Goal: Use online tool/utility: Utilize a website feature to perform a specific function

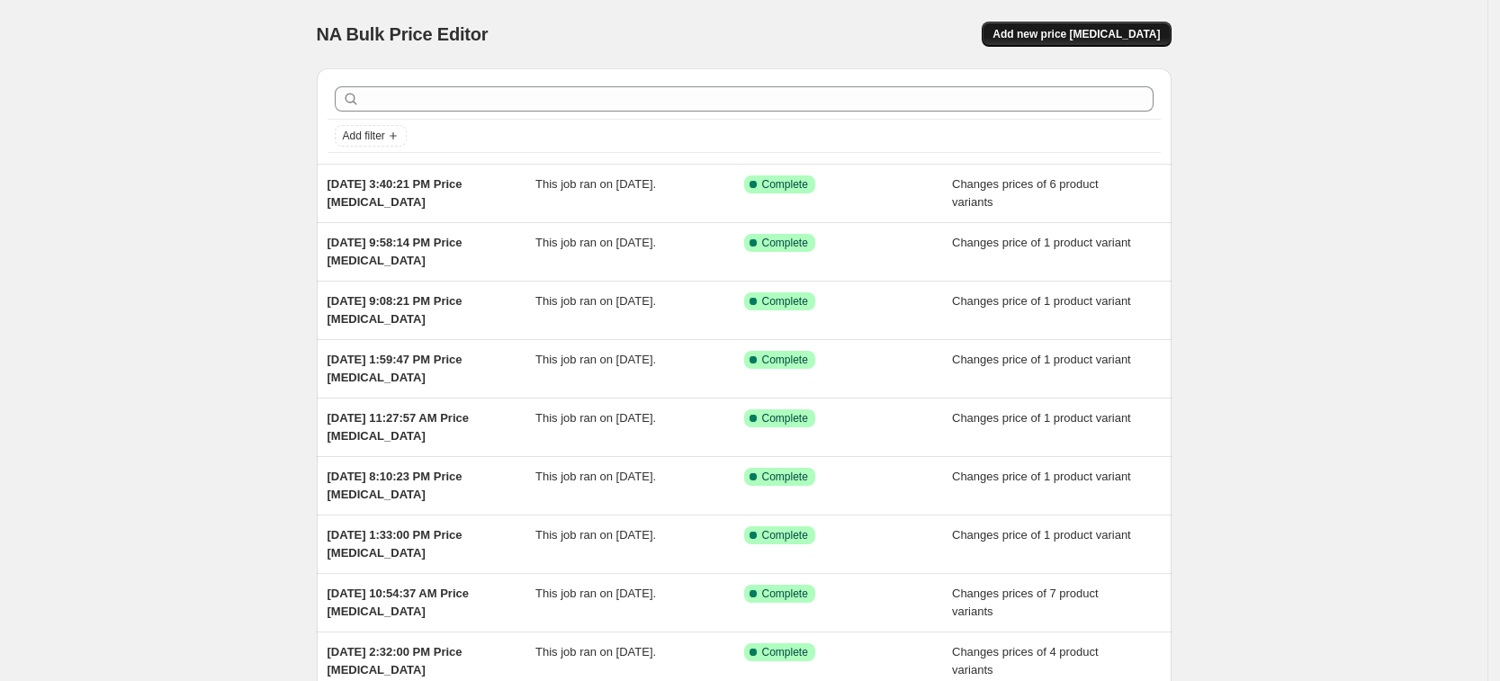
click at [1136, 29] on span "Add new price [MEDICAL_DATA]" at bounding box center [1075, 34] width 167 height 14
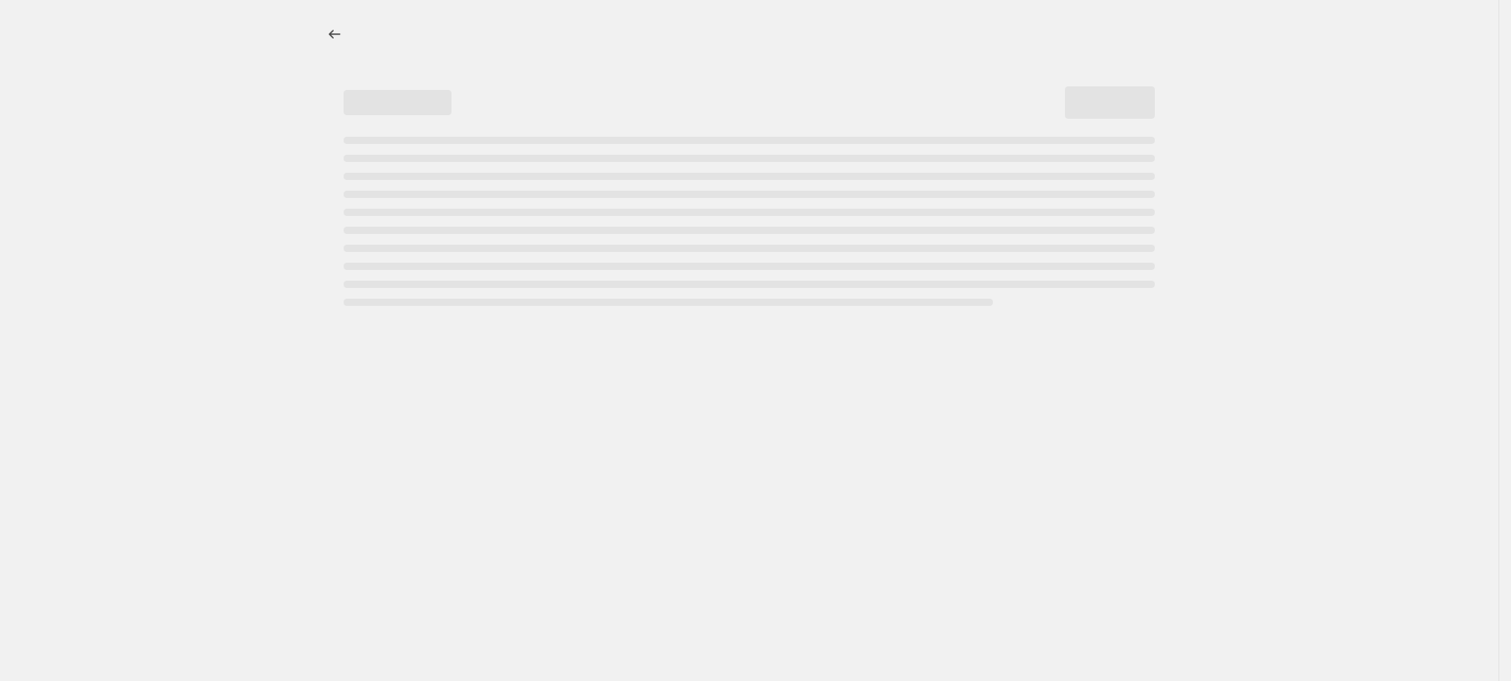
select select "percentage"
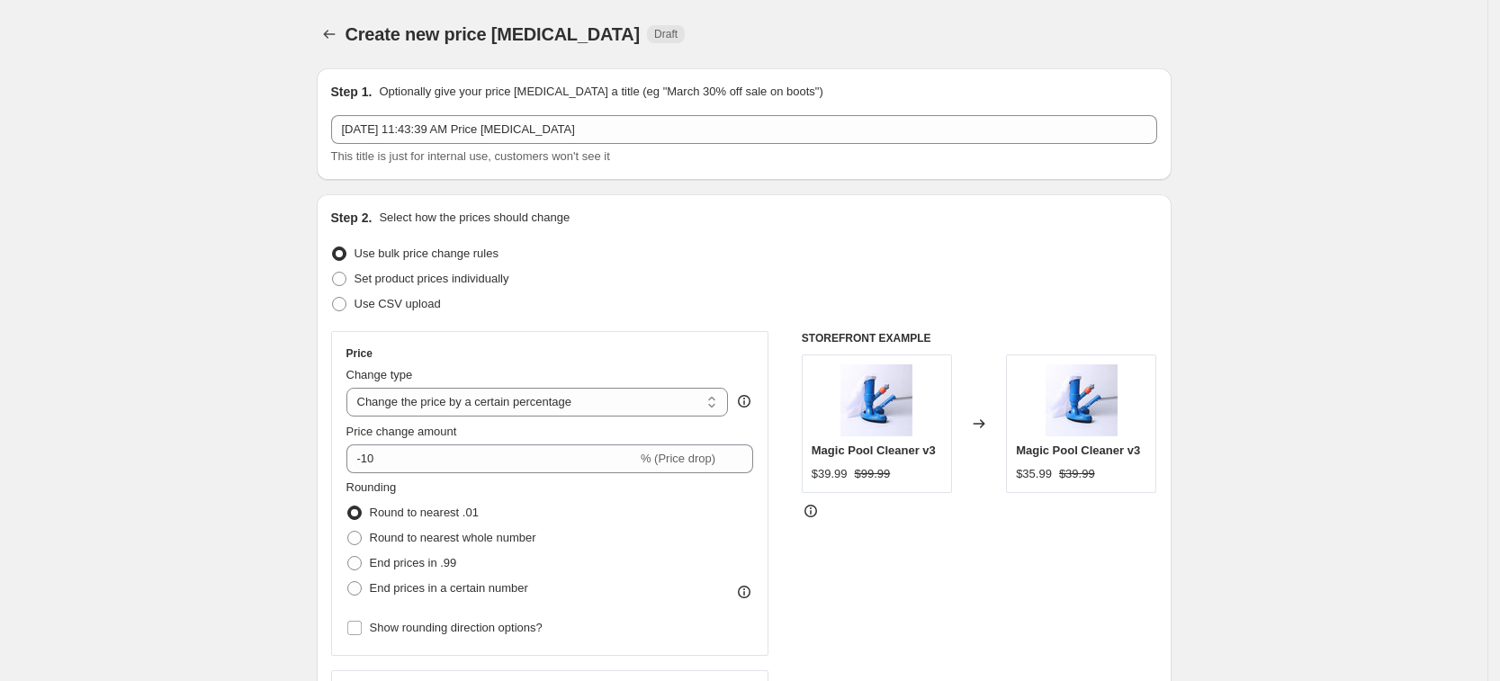
click at [480, 291] on div "Use CSV upload" at bounding box center [744, 303] width 826 height 25
click at [488, 282] on span "Set product prices individually" at bounding box center [431, 278] width 155 height 13
click at [333, 273] on input "Set product prices individually" at bounding box center [332, 272] width 1 height 1
radio input "true"
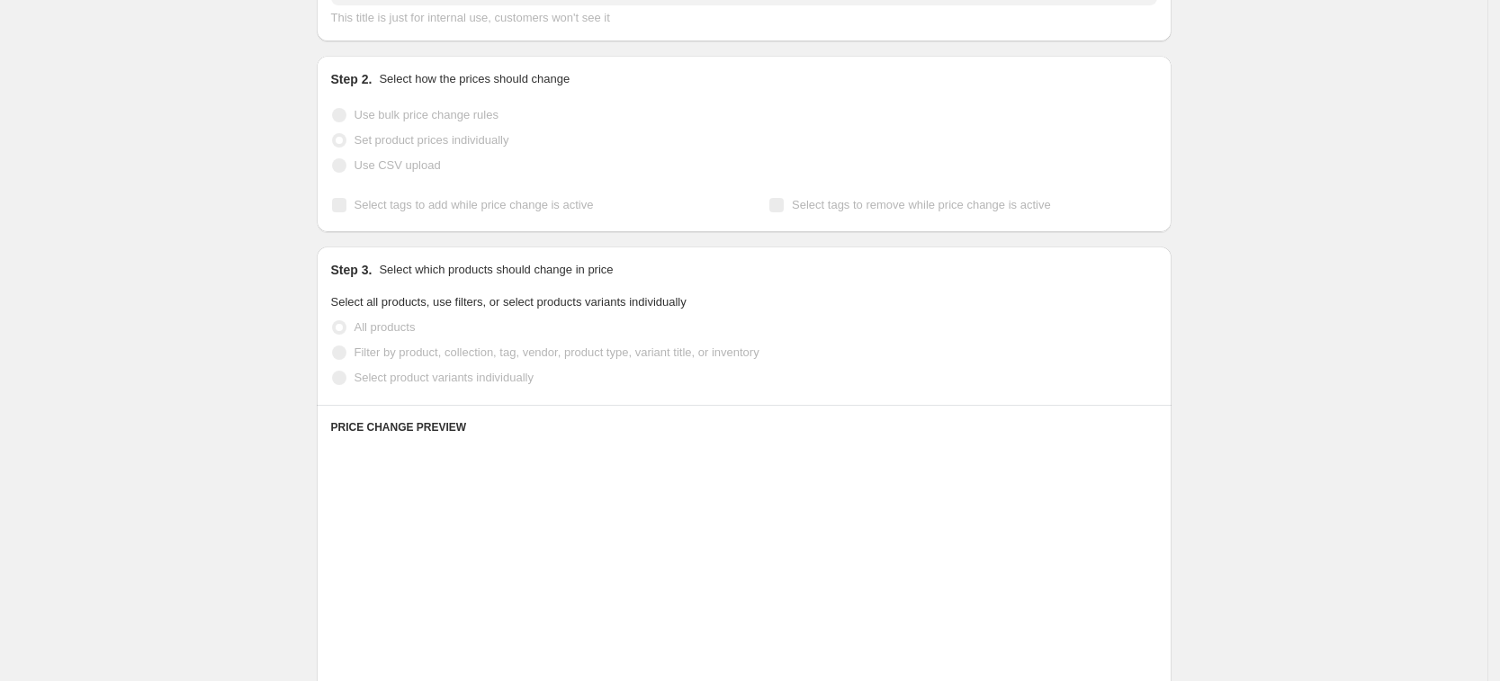
scroll to position [225, 0]
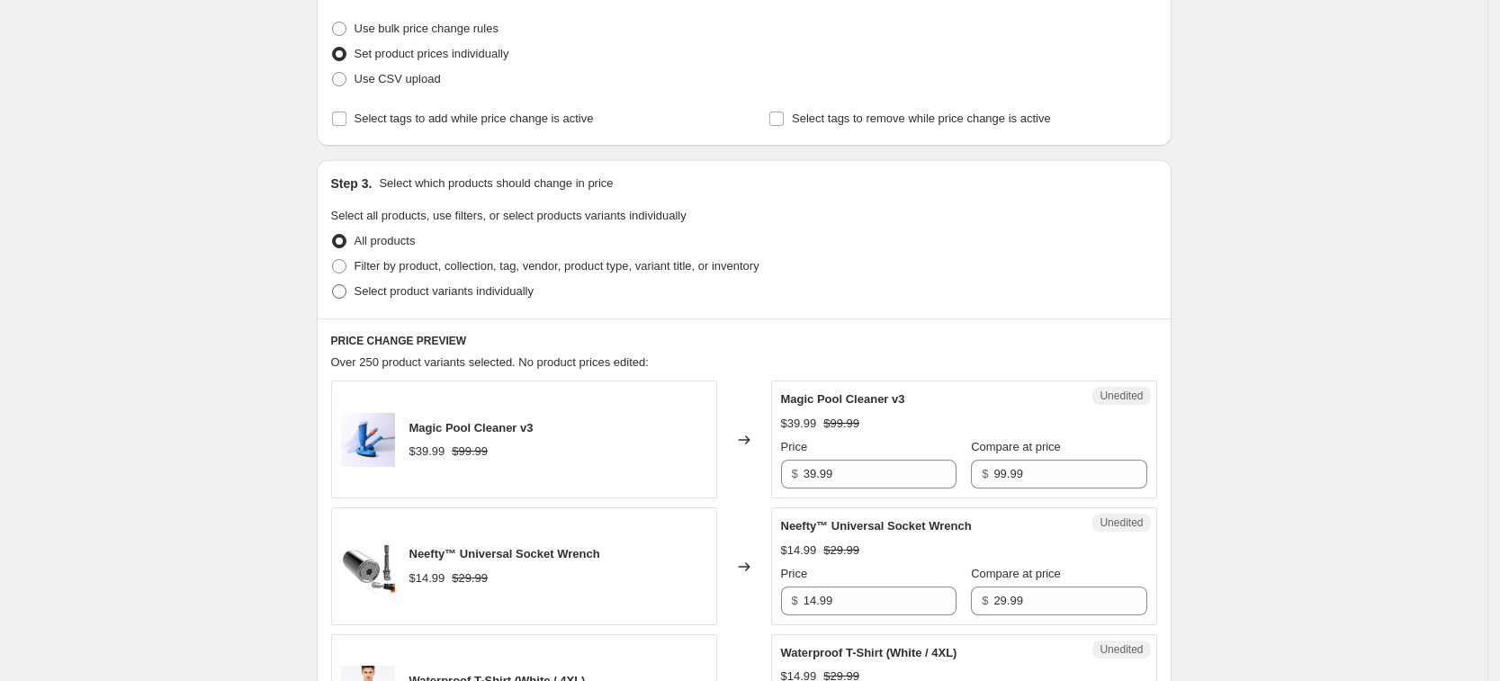
click at [491, 292] on span "Select product variants individually" at bounding box center [443, 290] width 179 height 13
click at [333, 285] on input "Select product variants individually" at bounding box center [332, 284] width 1 height 1
radio input "true"
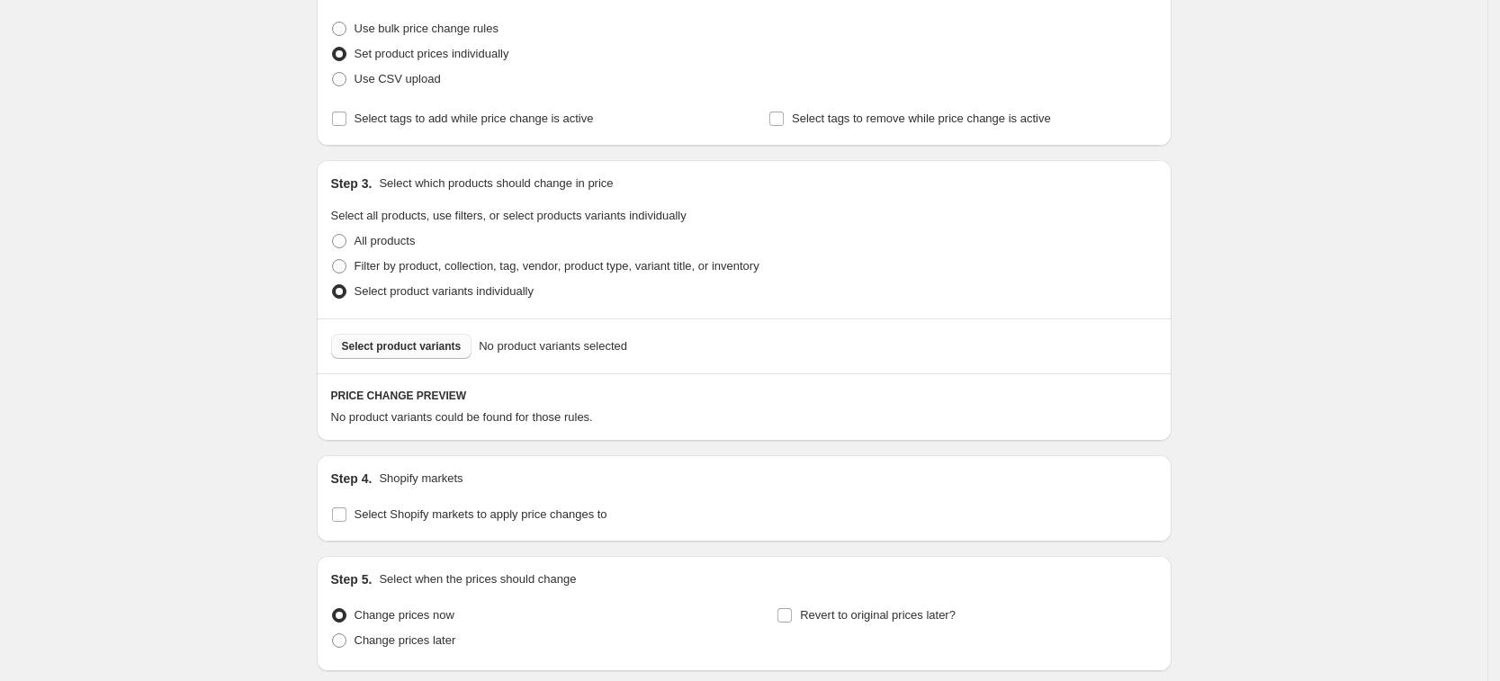
click at [449, 337] on button "Select product variants" at bounding box center [401, 346] width 141 height 25
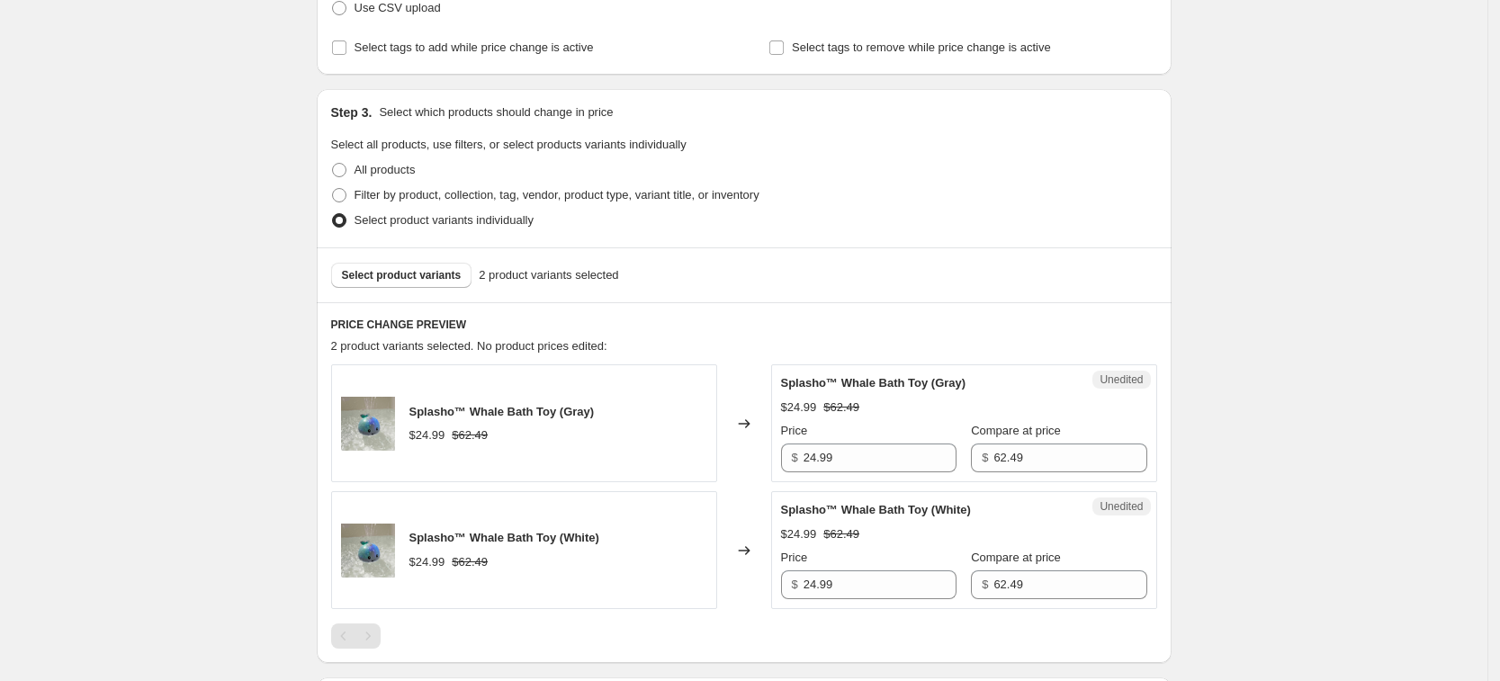
scroll to position [658, 0]
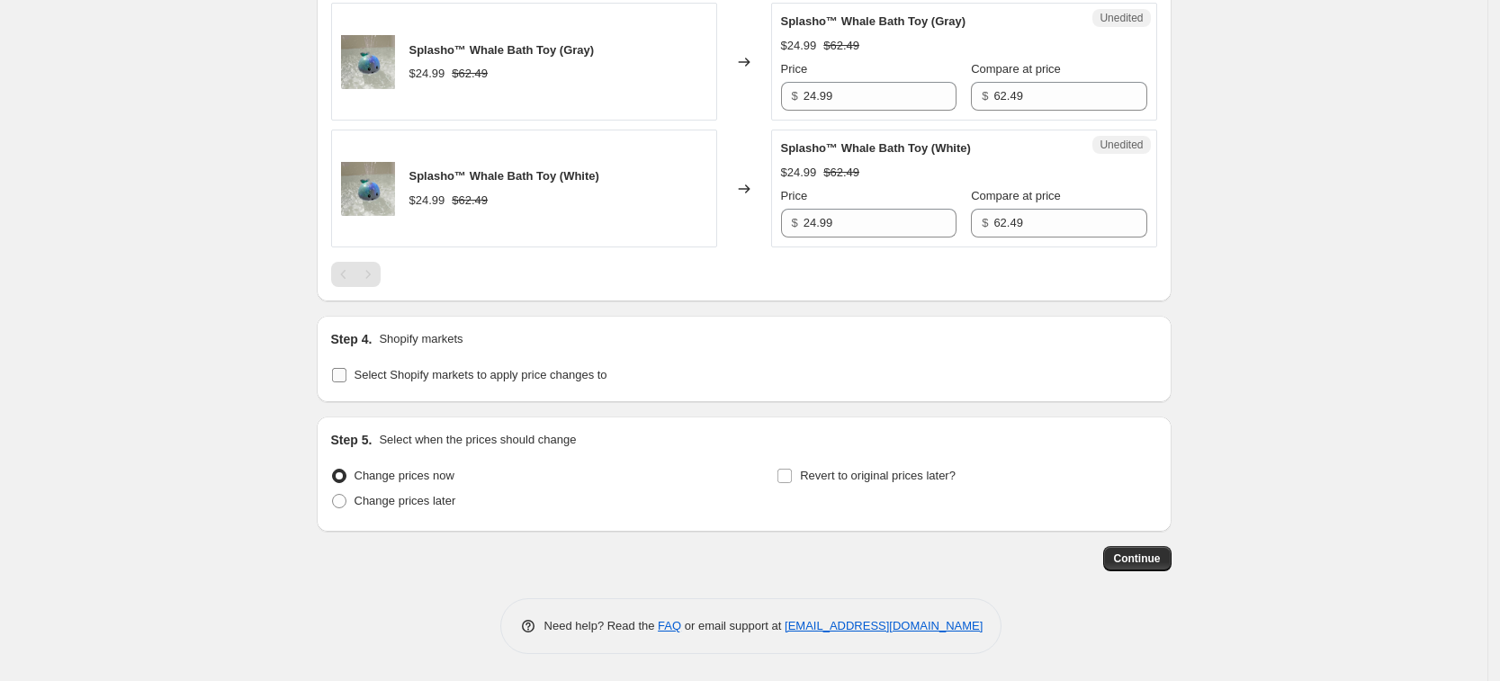
click at [462, 385] on label "Select Shopify markets to apply price changes to" at bounding box center [469, 375] width 276 height 25
click at [346, 382] on input "Select Shopify markets to apply price changes to" at bounding box center [339, 375] width 14 height 14
checkbox input "true"
